Goal: Navigation & Orientation: Find specific page/section

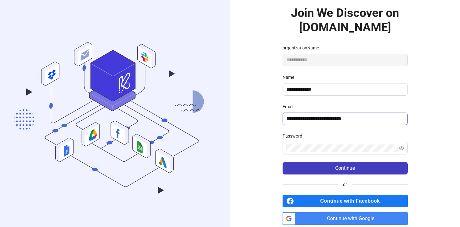
scroll to position [30, 0]
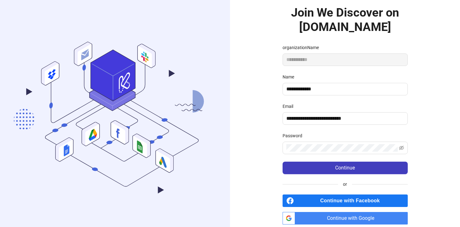
click at [327, 221] on span "Continue with Google" at bounding box center [352, 218] width 110 height 13
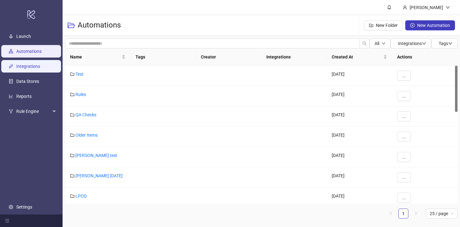
click at [28, 66] on link "Integrations" at bounding box center [28, 66] width 24 height 5
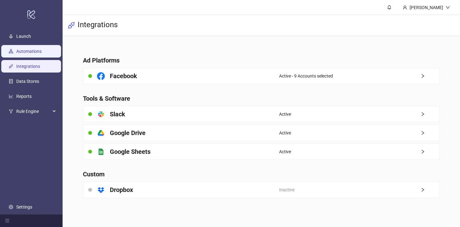
click at [28, 49] on link "Automations" at bounding box center [28, 51] width 25 height 5
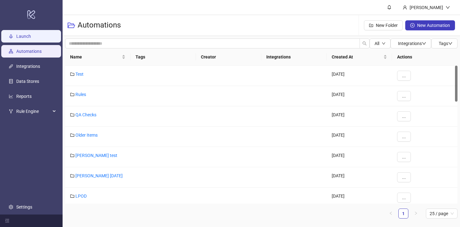
click at [27, 35] on link "Launch" at bounding box center [23, 36] width 15 height 5
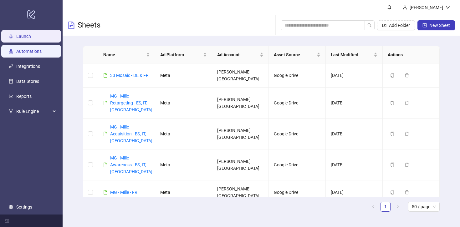
click at [31, 53] on link "Automations" at bounding box center [28, 51] width 25 height 5
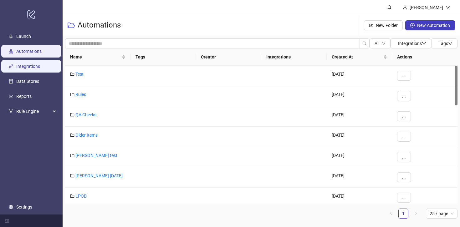
click at [37, 67] on link "Integrations" at bounding box center [28, 66] width 24 height 5
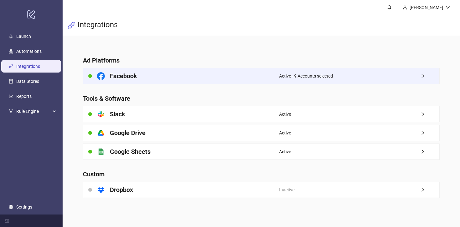
click at [348, 79] on div "Active - 9 Accounts selected" at bounding box center [359, 76] width 160 height 16
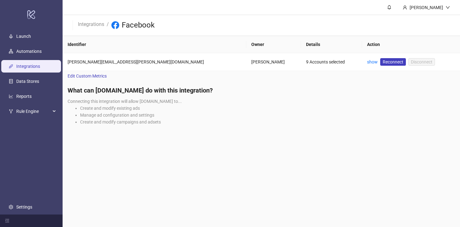
click at [116, 26] on icon at bounding box center [114, 26] width 3 height 6
click at [31, 34] on link "Launch" at bounding box center [23, 36] width 15 height 5
